Goal: Task Accomplishment & Management: Use online tool/utility

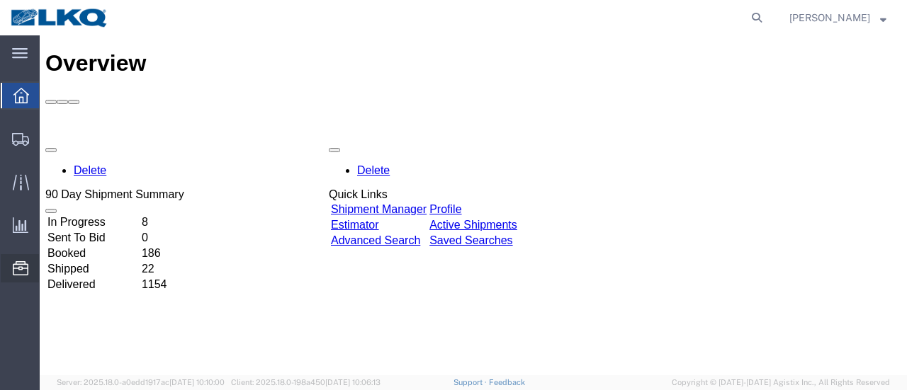
click at [0, 0] on span "Location Appointment" at bounding box center [0, 0] width 0 height 0
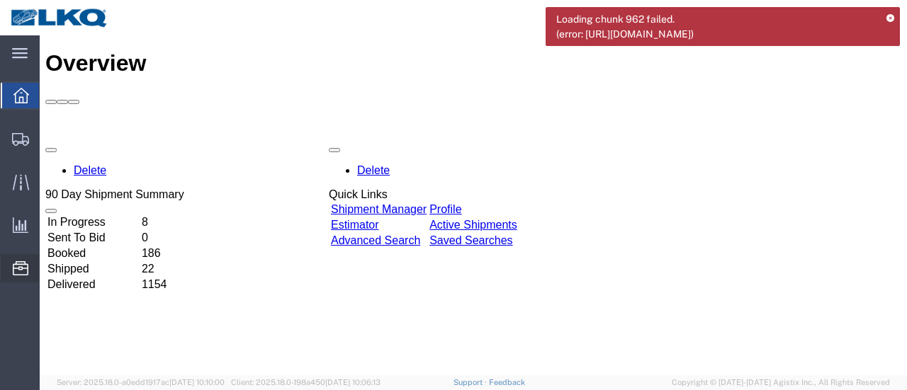
click at [0, 0] on span "Location Appointment" at bounding box center [0, 0] width 0 height 0
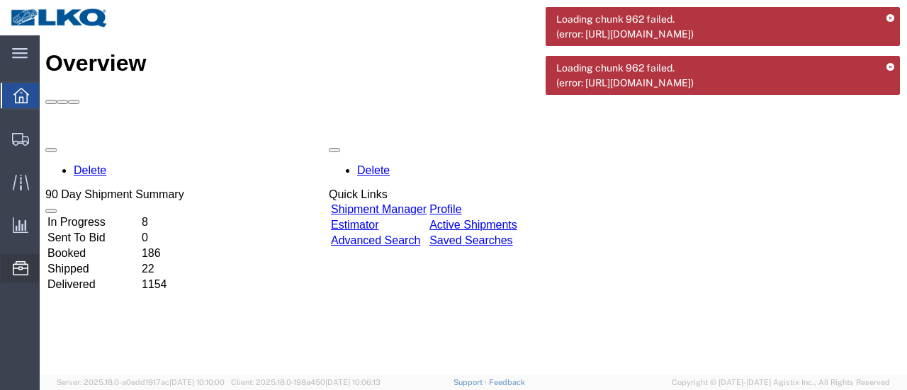
click at [0, 0] on span "Location Appointment" at bounding box center [0, 0] width 0 height 0
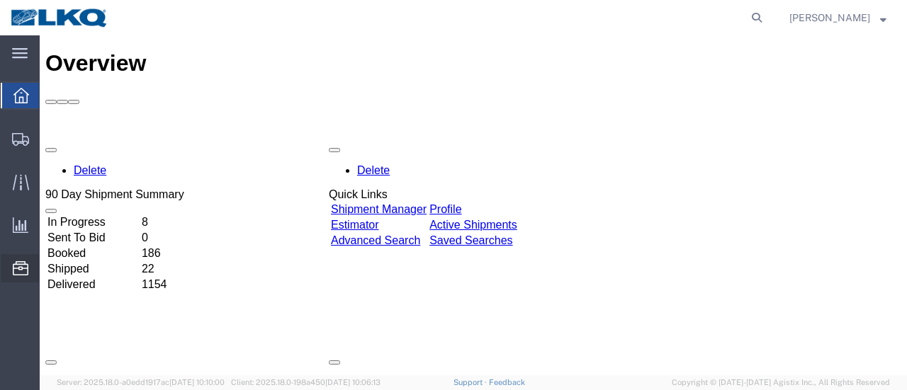
click at [0, 0] on span "Location Appointment" at bounding box center [0, 0] width 0 height 0
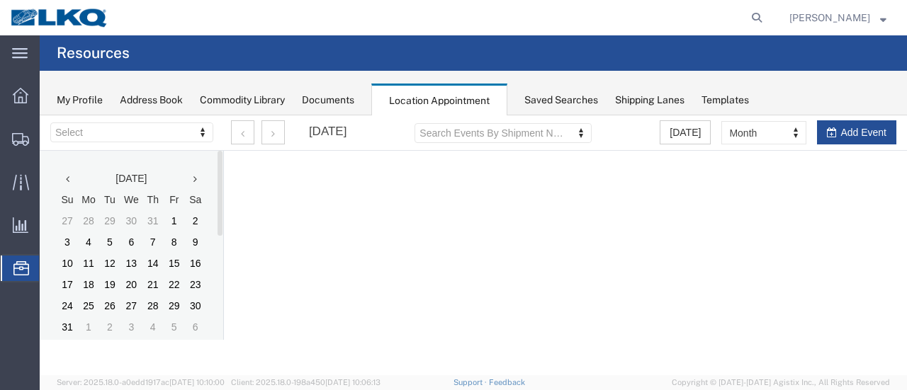
select select "28712"
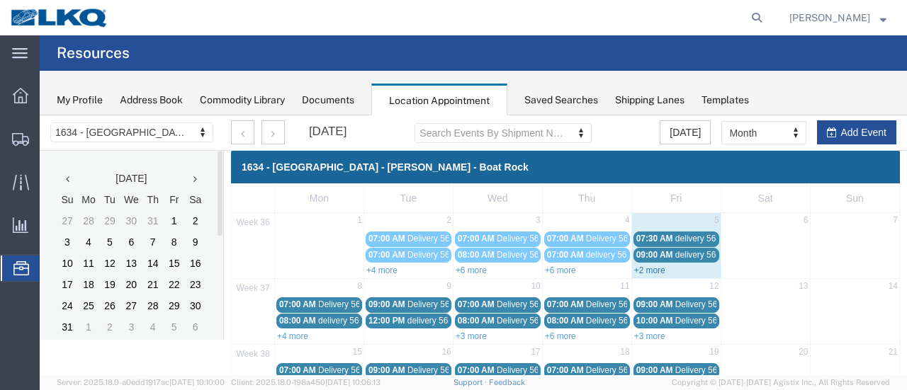
click at [654, 271] on link "+2 more" at bounding box center [649, 271] width 31 height 10
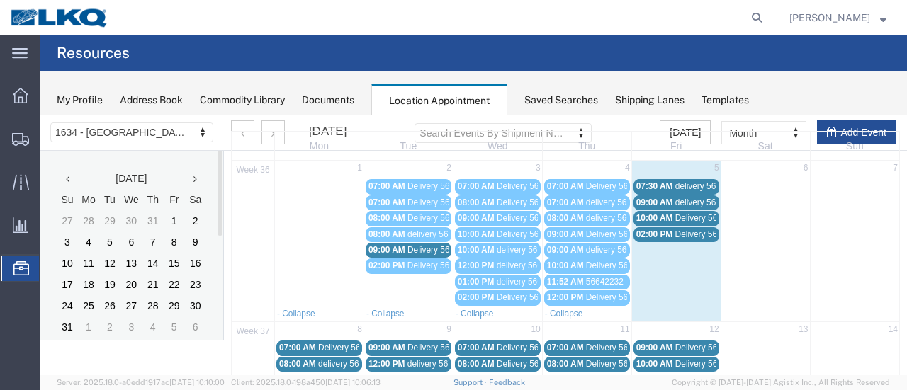
scroll to position [142, 0]
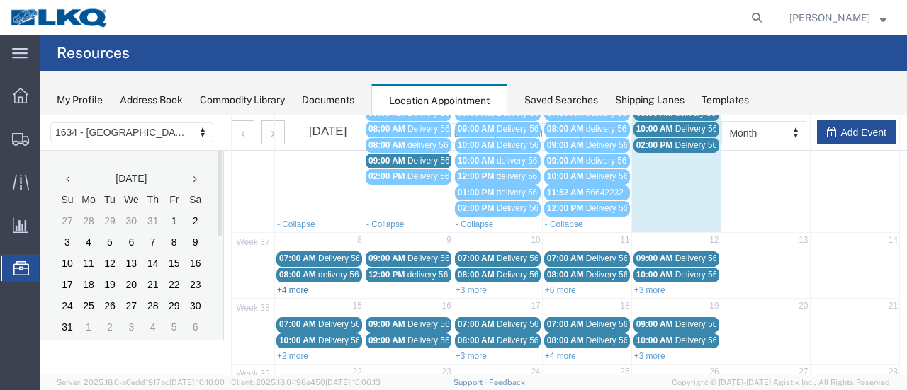
click at [290, 285] on link "+4 more" at bounding box center [292, 290] width 31 height 10
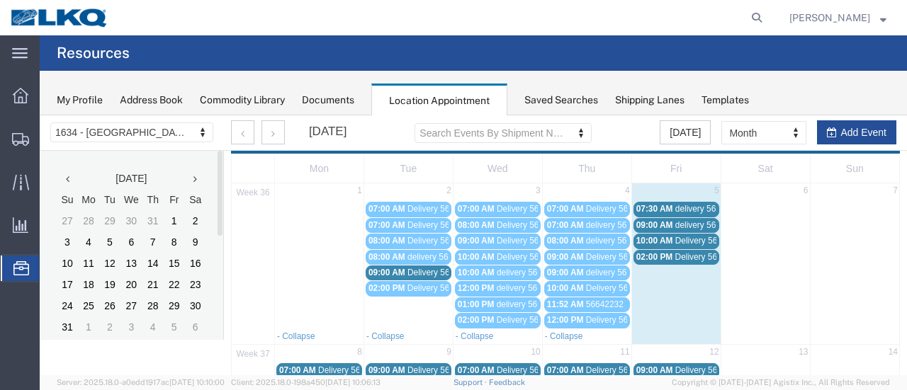
scroll to position [0, 0]
